Goal: Information Seeking & Learning: Check status

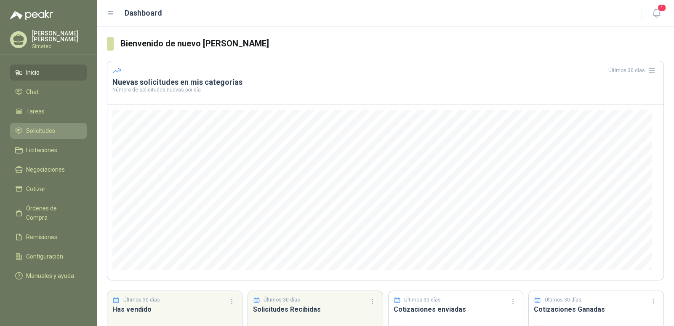
click at [40, 128] on span "Solicitudes" at bounding box center [40, 130] width 29 height 9
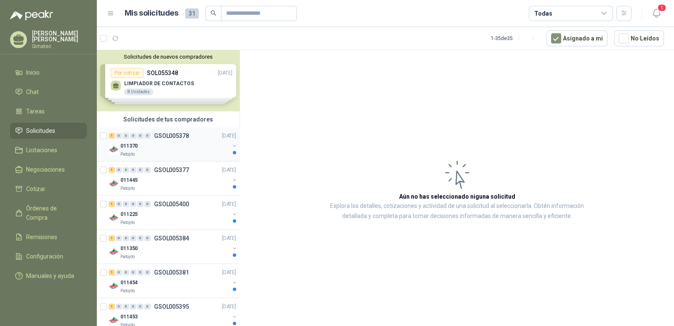
click at [172, 135] on p "GSOL005378" at bounding box center [171, 136] width 35 height 6
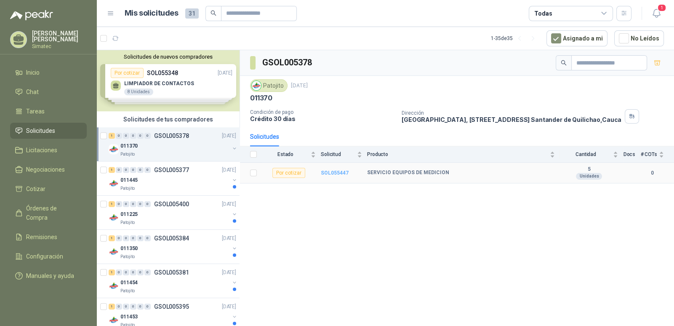
click at [330, 174] on b "SOL055447" at bounding box center [335, 173] width 28 height 6
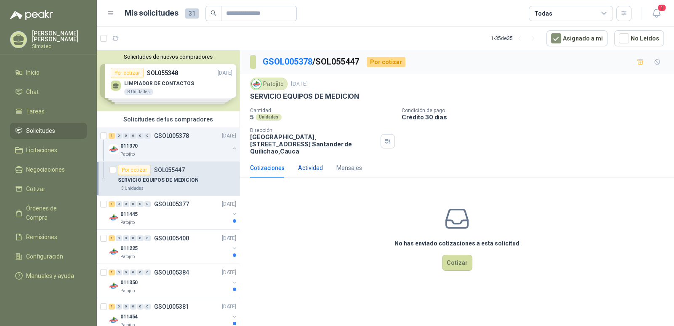
click at [302, 163] on div "Actividad" at bounding box center [310, 167] width 25 height 9
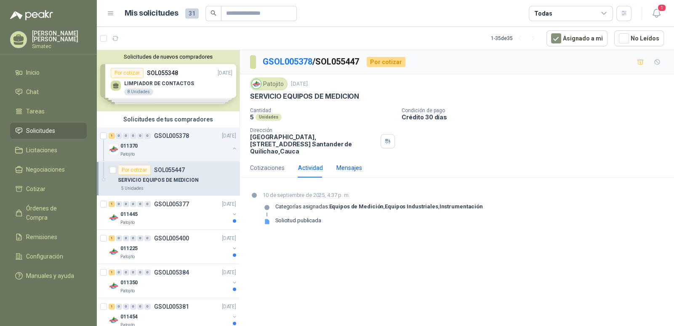
click at [339, 163] on div "Mensajes" at bounding box center [349, 167] width 26 height 9
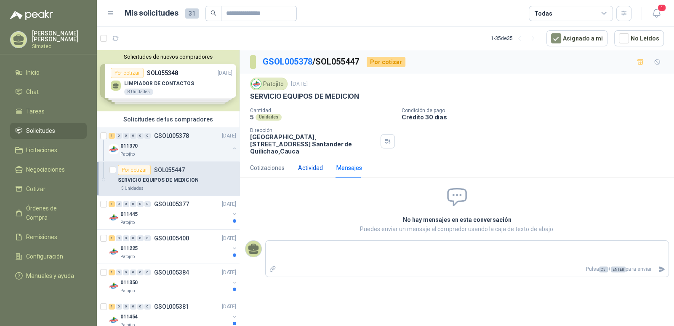
click at [307, 163] on div "Actividad" at bounding box center [310, 167] width 25 height 9
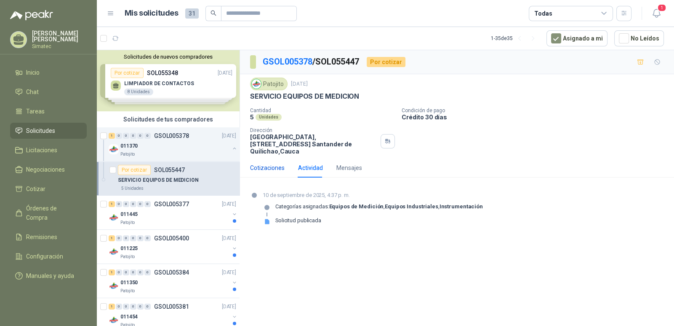
click at [272, 163] on div "Cotizaciones" at bounding box center [267, 167] width 35 height 9
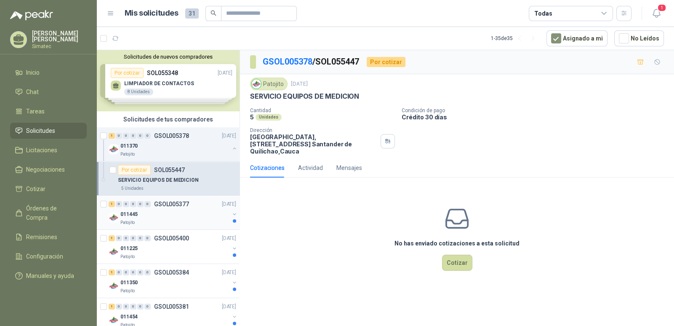
click at [175, 203] on p "GSOL005377" at bounding box center [171, 204] width 35 height 6
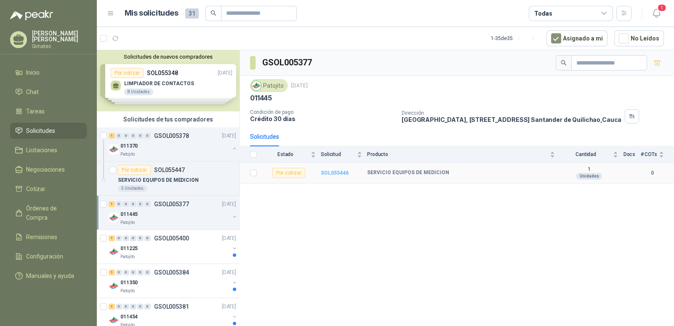
click at [329, 171] on b "SOL055446" at bounding box center [335, 173] width 28 height 6
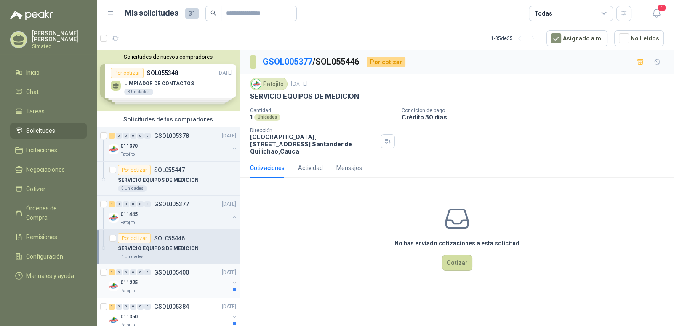
click at [182, 270] on p "GSOL005400" at bounding box center [171, 272] width 35 height 6
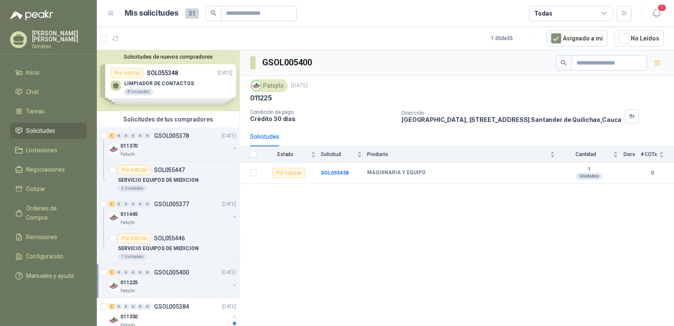
click at [638, 286] on div "GSOL005400 Patojito [DATE] 011225 Condición de pago Crédito 30 días Dirección […" at bounding box center [457, 189] width 434 height 278
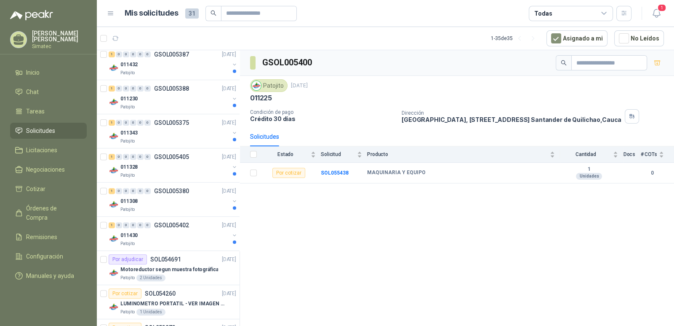
scroll to position [393, 0]
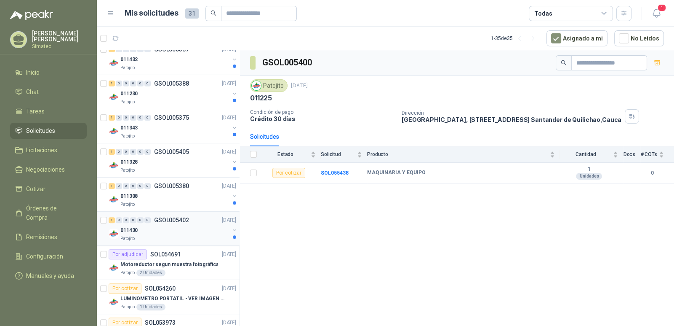
click at [179, 228] on div "011430" at bounding box center [174, 230] width 109 height 10
click at [189, 196] on div "011308" at bounding box center [174, 196] width 109 height 10
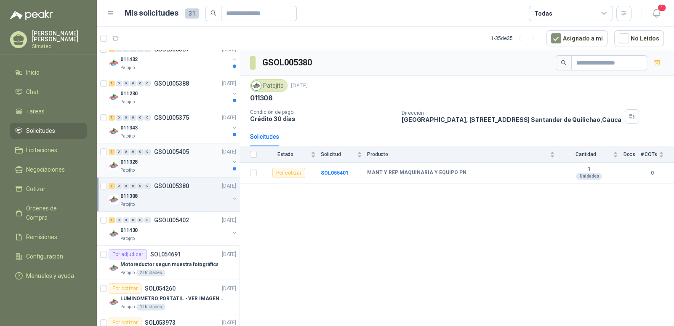
click at [195, 161] on div "011328" at bounding box center [174, 162] width 109 height 10
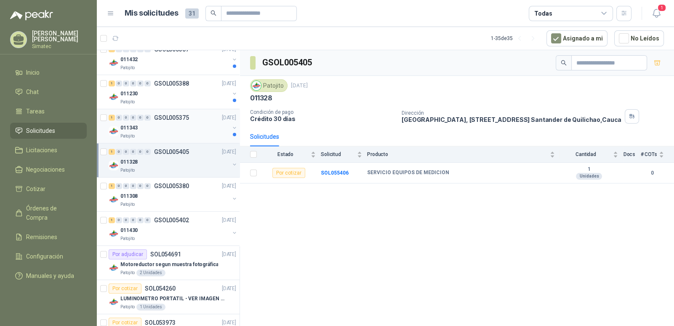
click at [183, 123] on div "011343" at bounding box center [174, 128] width 109 height 10
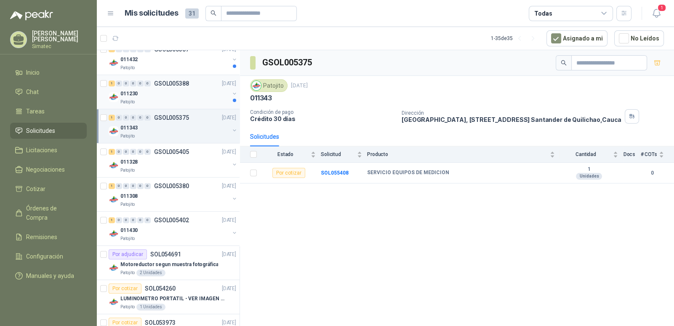
click at [179, 92] on div "011230" at bounding box center [174, 93] width 109 height 10
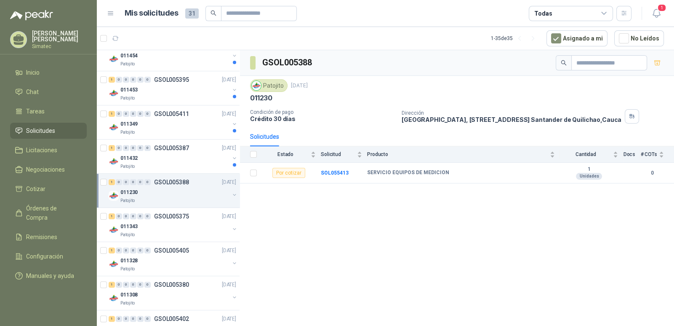
scroll to position [292, 0]
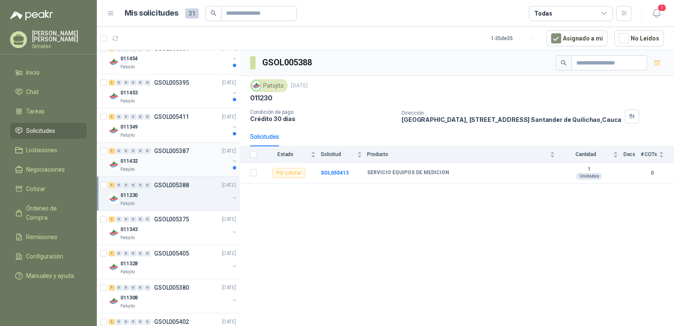
click at [196, 156] on div "011432" at bounding box center [174, 161] width 109 height 10
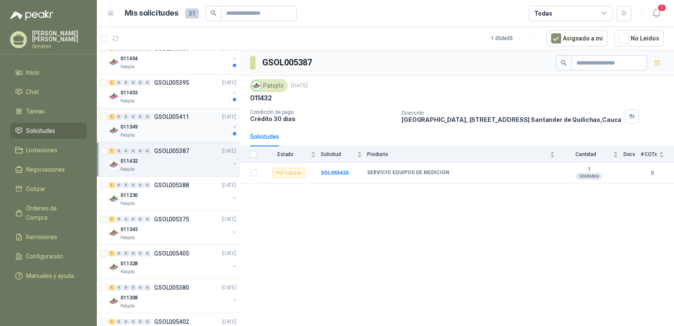
click at [195, 129] on div "011349" at bounding box center [174, 127] width 109 height 10
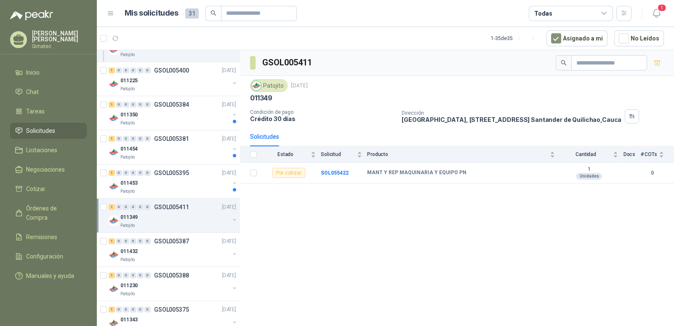
scroll to position [195, 0]
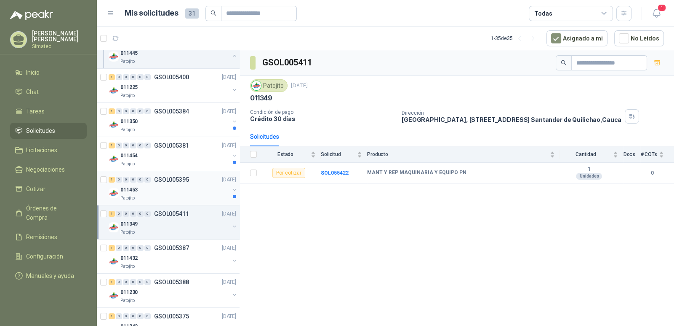
click at [184, 189] on div "011453" at bounding box center [174, 189] width 109 height 10
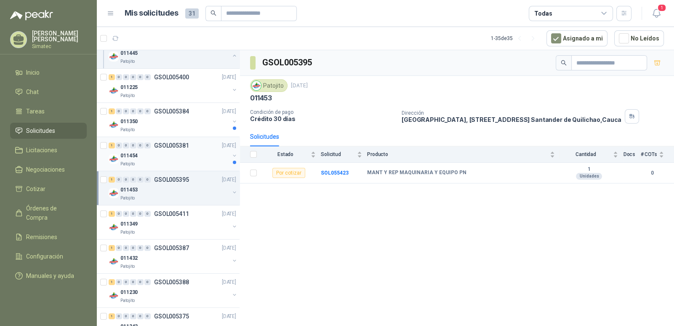
click at [189, 157] on div "011454" at bounding box center [174, 155] width 109 height 10
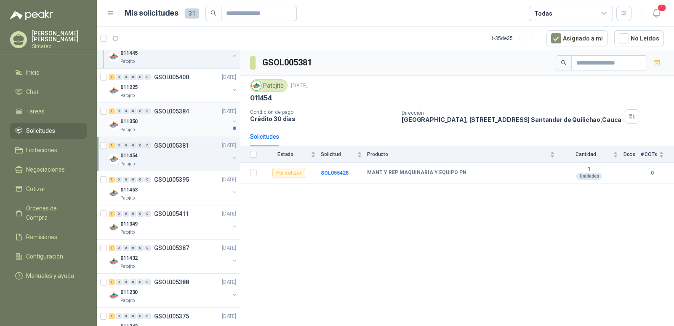
click at [187, 131] on div "Patojito" at bounding box center [174, 129] width 109 height 7
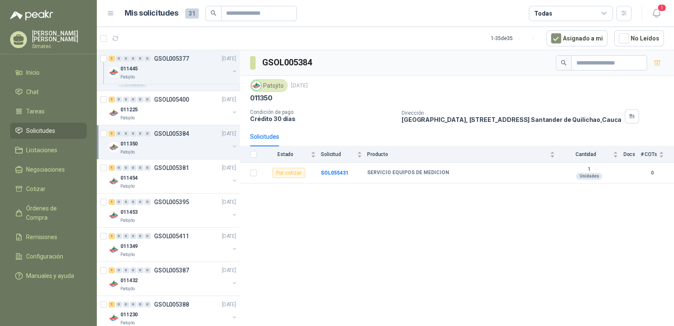
scroll to position [176, 0]
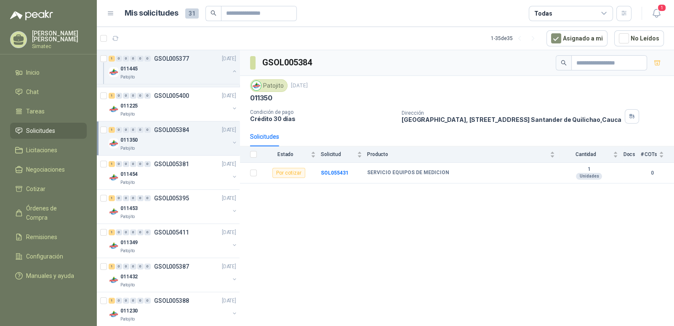
click at [173, 144] on div "011350" at bounding box center [174, 140] width 109 height 10
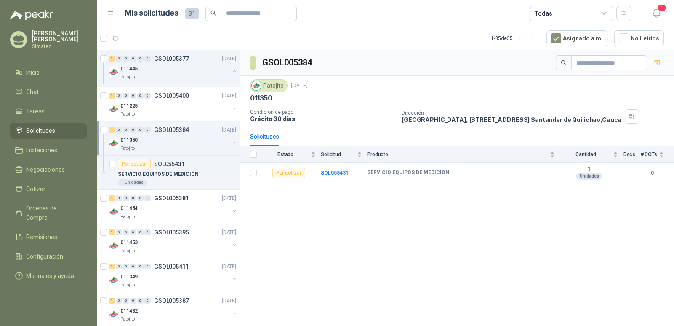
click at [173, 144] on div "011350" at bounding box center [174, 140] width 109 height 10
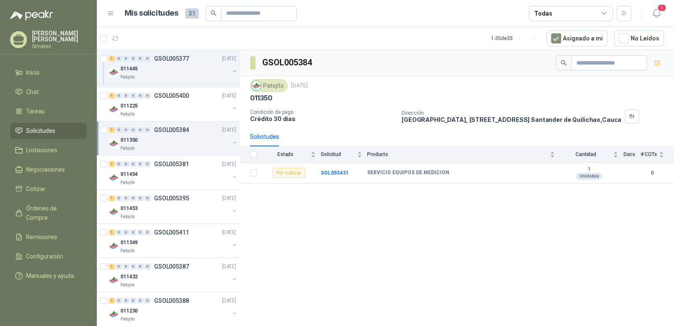
click at [173, 144] on div "011350" at bounding box center [174, 140] width 109 height 10
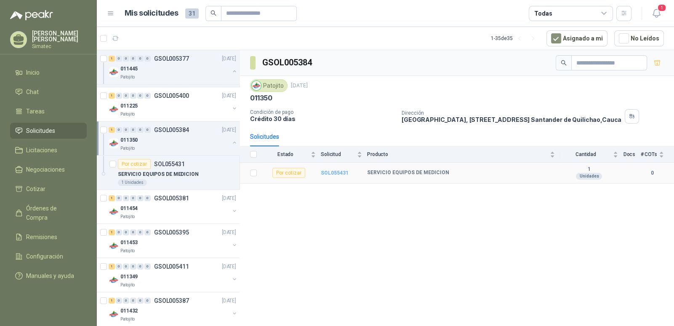
click at [334, 172] on b "SOL055431" at bounding box center [335, 173] width 28 height 6
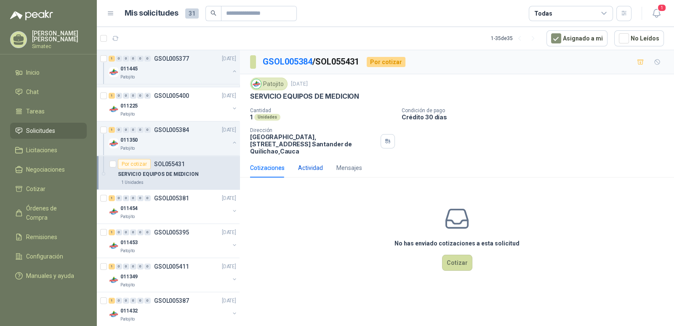
click at [302, 163] on div "Actividad" at bounding box center [310, 167] width 25 height 9
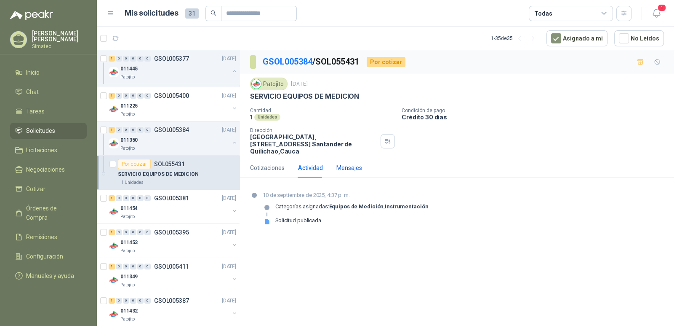
click at [343, 163] on div "Mensajes" at bounding box center [349, 167] width 26 height 9
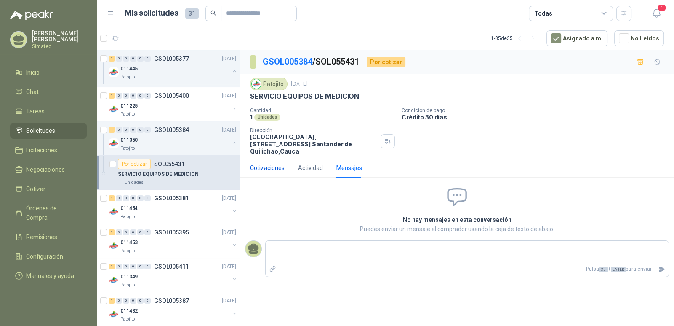
click at [270, 163] on div "Cotizaciones" at bounding box center [267, 167] width 35 height 9
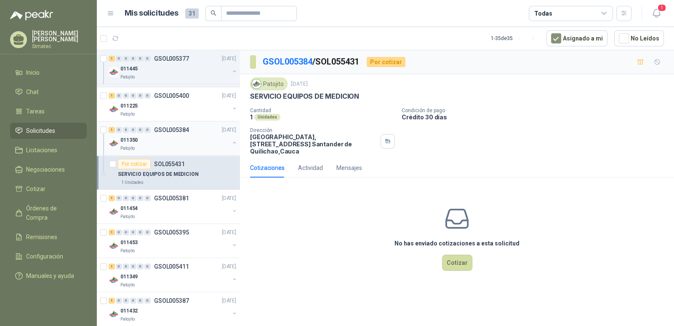
click at [231, 144] on button "button" at bounding box center [234, 142] width 7 height 7
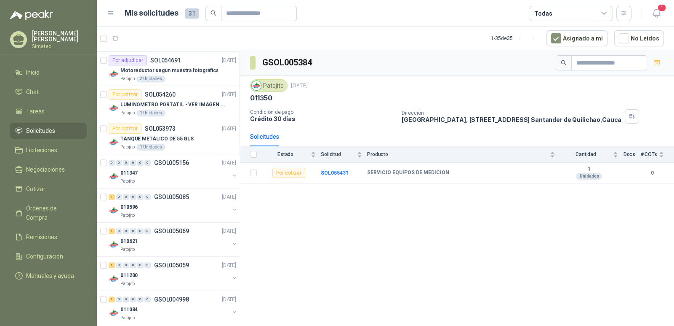
scroll to position [590, 0]
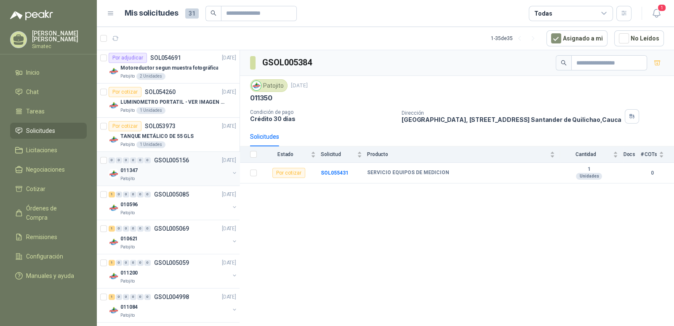
click at [172, 168] on div "011347" at bounding box center [174, 170] width 109 height 10
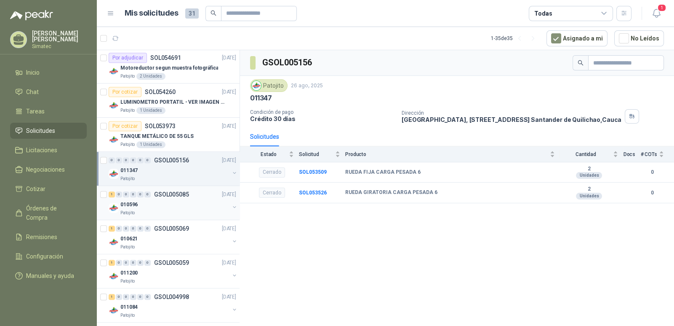
click at [176, 203] on div "010596" at bounding box center [174, 204] width 109 height 10
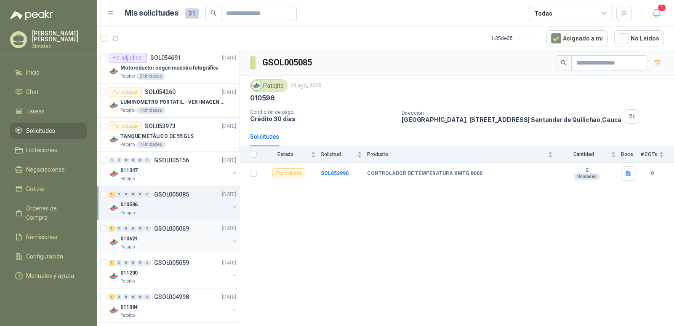
click at [173, 233] on div "010621" at bounding box center [174, 238] width 109 height 10
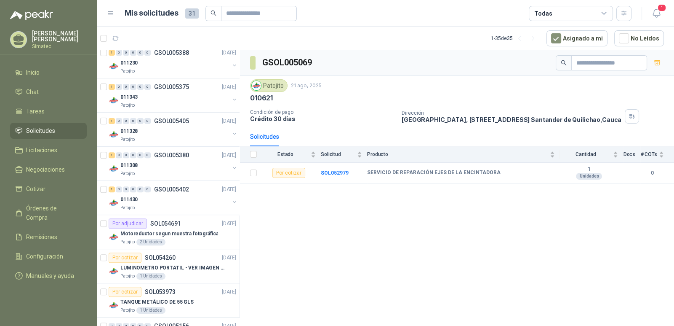
scroll to position [434, 0]
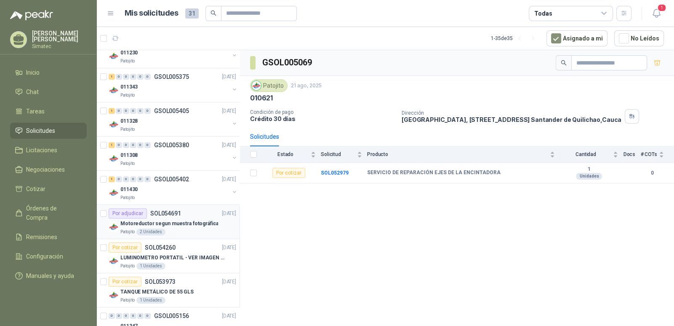
click at [189, 221] on p "Motoreductor segun muestra fotográfica" at bounding box center [169, 223] width 98 height 8
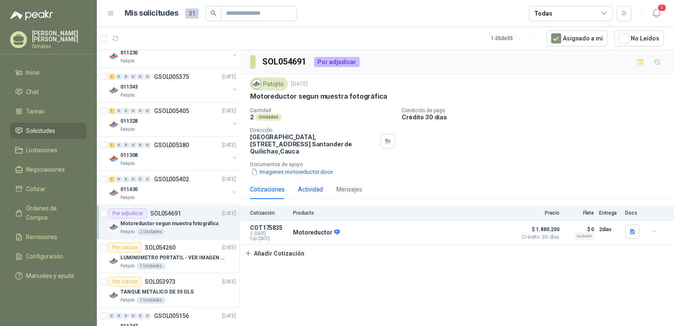
click at [316, 184] on div "Actividad" at bounding box center [310, 188] width 25 height 9
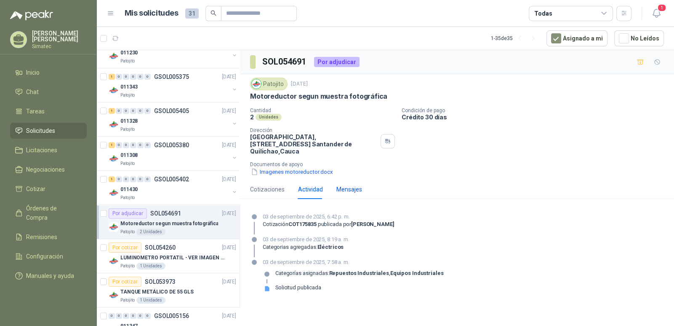
click at [346, 184] on div "Mensajes" at bounding box center [349, 188] width 26 height 9
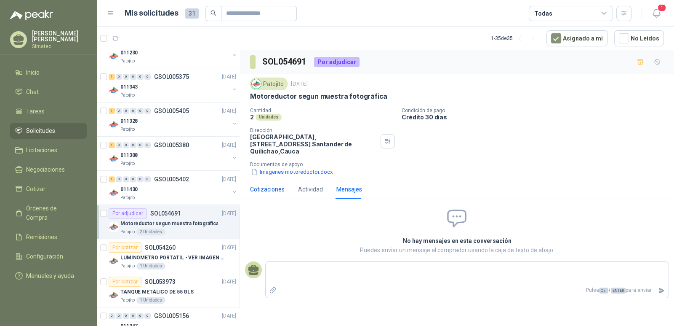
click at [270, 184] on div "Cotizaciones" at bounding box center [267, 188] width 35 height 9
